Goal: Navigation & Orientation: Find specific page/section

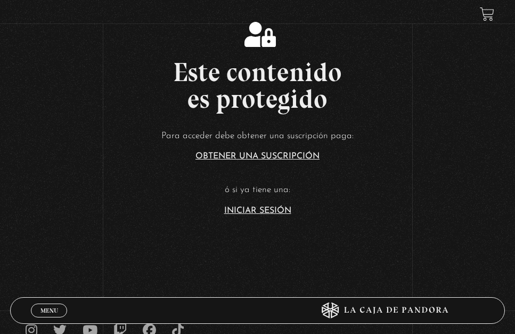
scroll to position [194, 0]
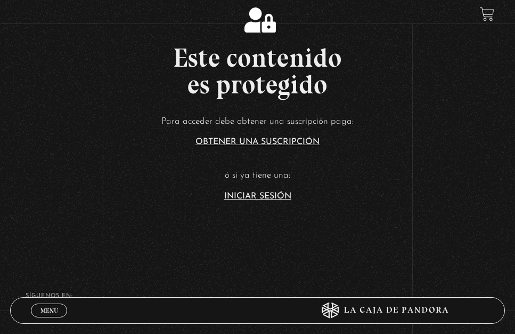
click at [251, 193] on link "Iniciar Sesión" at bounding box center [257, 196] width 67 height 9
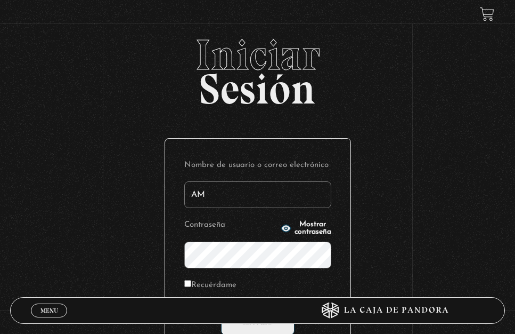
type input "[EMAIL_ADDRESS][DOMAIN_NAME]"
click at [300, 224] on span "Mostrar contraseña" at bounding box center [313, 228] width 37 height 15
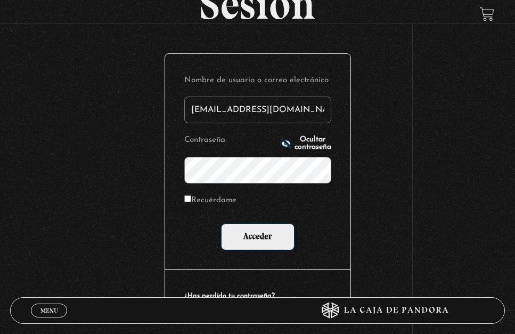
scroll to position [86, 0]
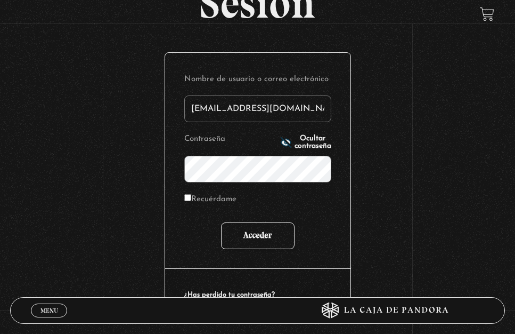
click at [255, 231] on input "Acceder" at bounding box center [258, 235] width 74 height 27
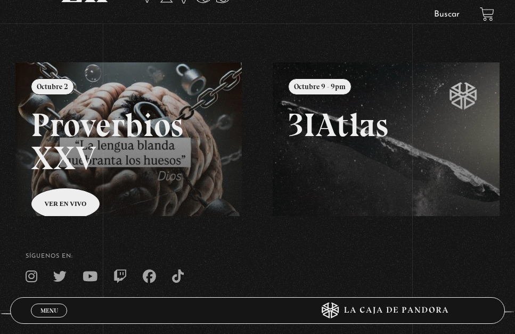
scroll to position [95, 0]
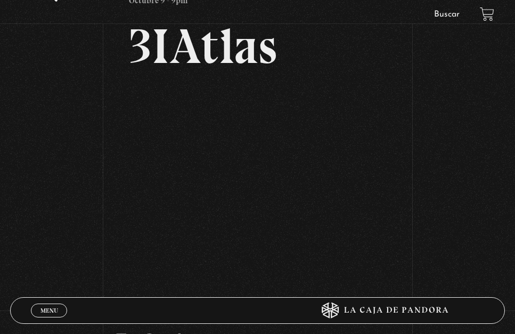
scroll to position [75, 0]
